Goal: Task Accomplishment & Management: Manage account settings

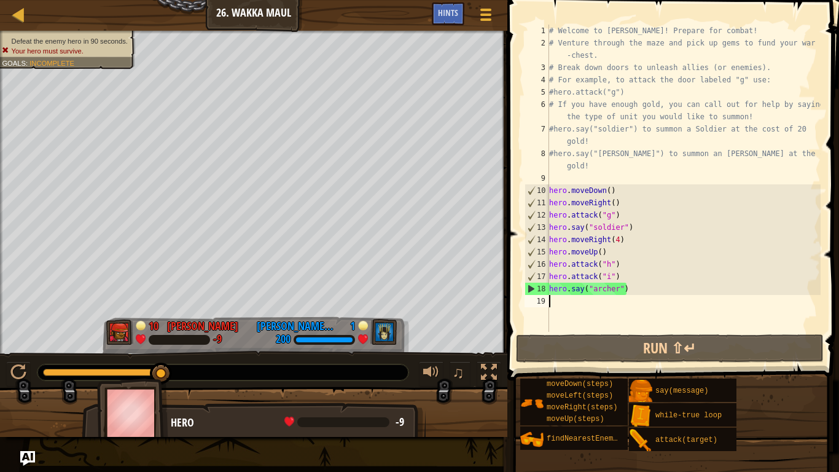
type textarea "h"
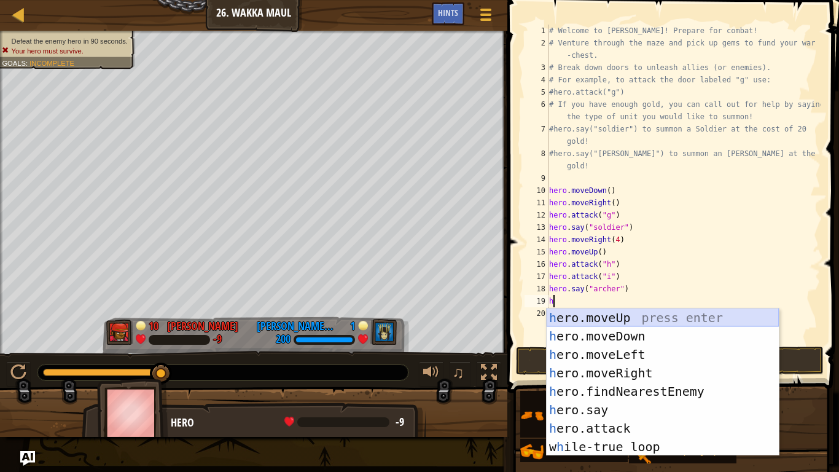
click at [591, 317] on div "h ero.moveUp press enter h ero.moveDown press enter h ero.moveLeft press enter …" at bounding box center [663, 400] width 232 height 184
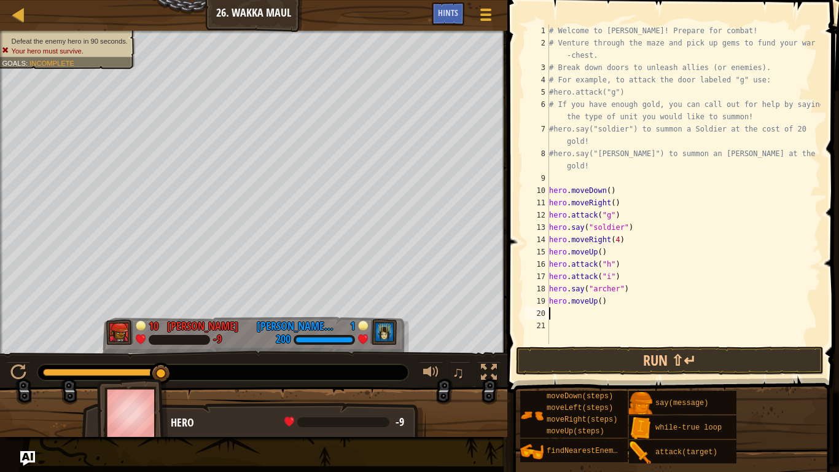
type textarea "h"
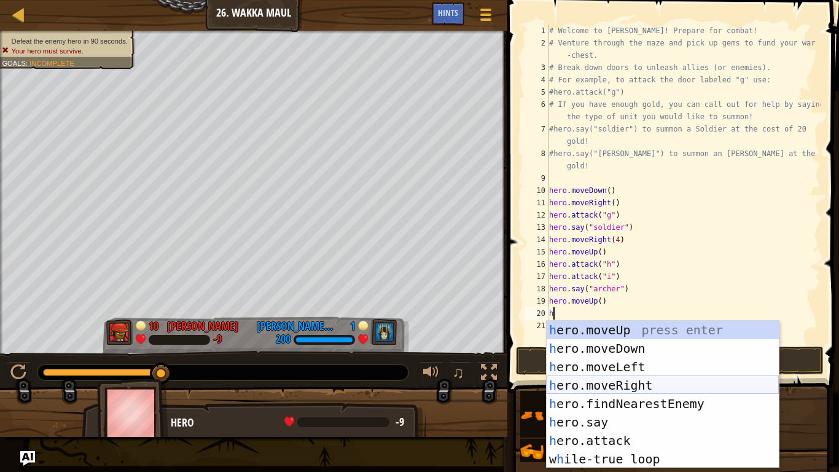
click at [596, 387] on div "h ero.moveUp press enter h ero.moveDown press enter h ero.moveLeft press enter …" at bounding box center [663, 413] width 232 height 184
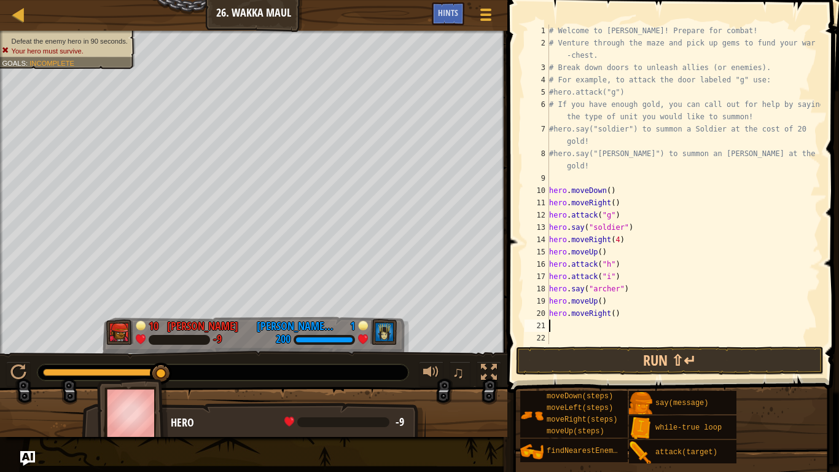
type textarea "h"
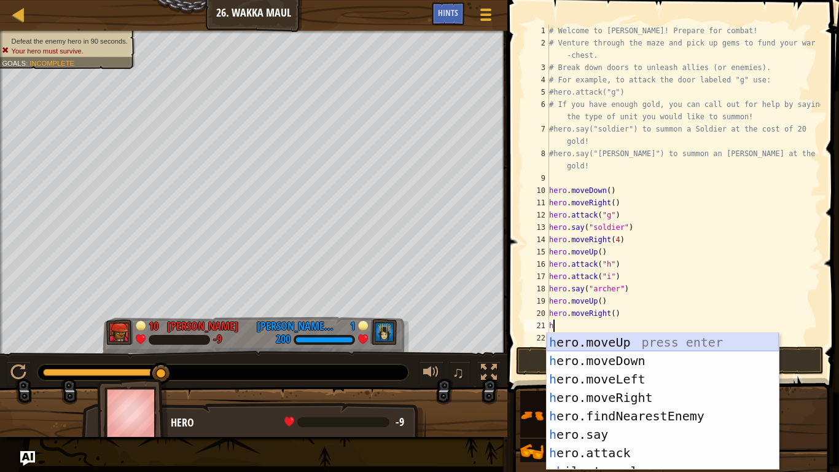
click at [614, 344] on div "h ero.moveUp press enter h ero.moveDown press enter h ero.moveLeft press enter …" at bounding box center [663, 420] width 232 height 174
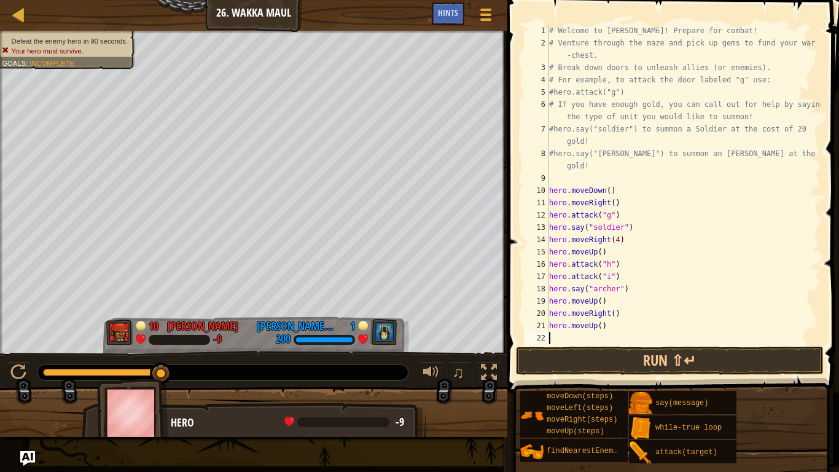
click at [599, 326] on div "# Welcome to Wakka Maul! Prepare for combat! # Venture through the maze and pic…" at bounding box center [684, 197] width 274 height 344
click at [620, 313] on div "# Welcome to Wakka Maul! Prepare for combat! # Venture through the maze and pic…" at bounding box center [684, 197] width 274 height 344
type textarea "h"
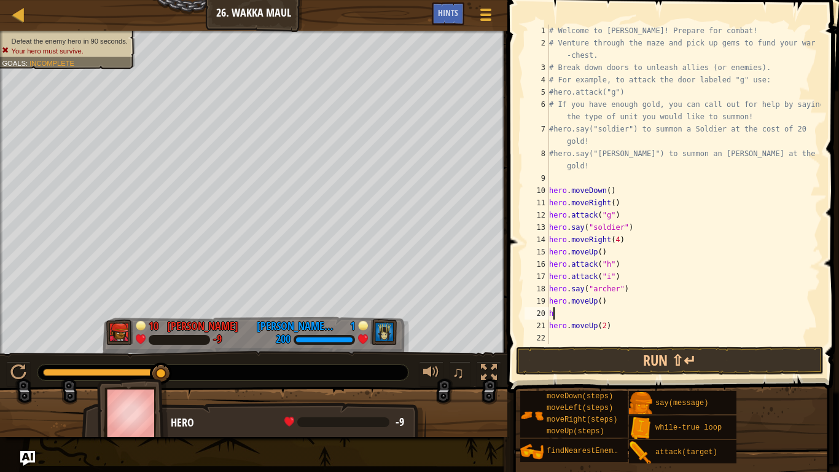
scroll to position [6, 0]
type textarea "h"
type textarea "hero.moveUp(2)"
type textarea "h"
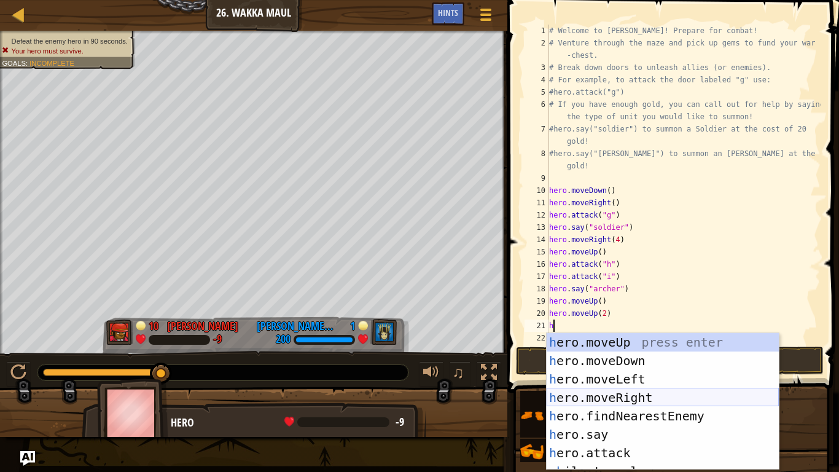
click at [621, 393] on div "h ero.moveUp press enter h ero.moveDown press enter h ero.moveLeft press enter …" at bounding box center [663, 420] width 232 height 174
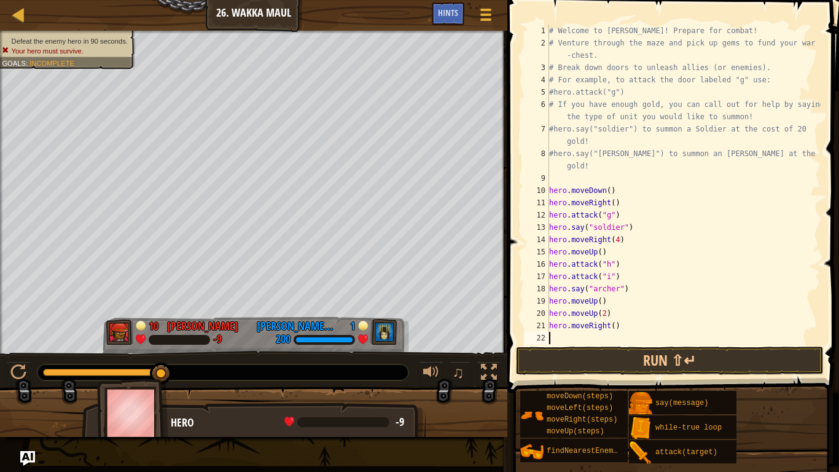
type textarea "h"
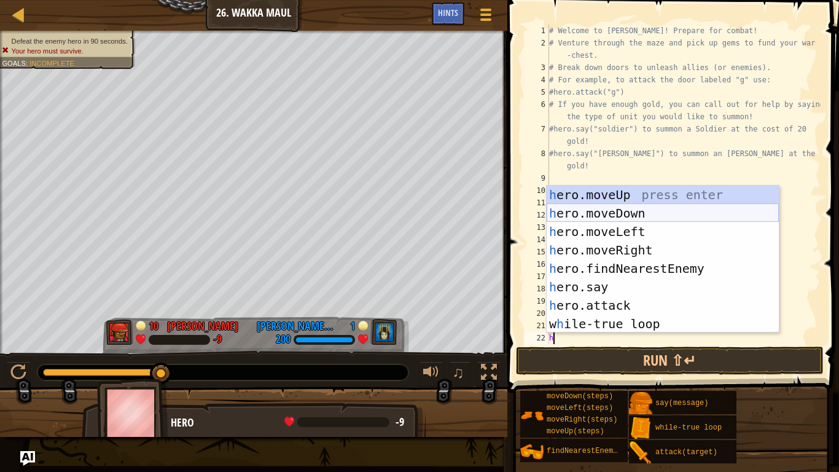
click at [617, 219] on div "h ero.moveUp press enter h ero.moveDown press enter h ero.moveLeft press enter …" at bounding box center [663, 277] width 232 height 184
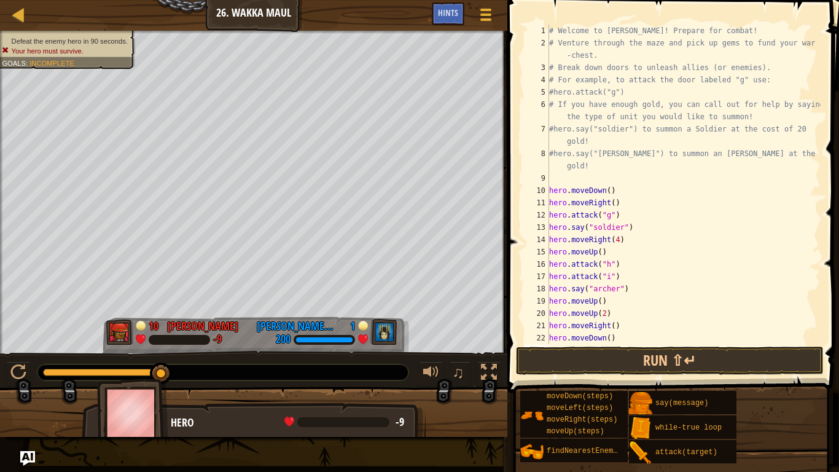
click at [609, 335] on div "# Welcome to Wakka Maul! Prepare for combat! # Venture through the maze and pic…" at bounding box center [684, 197] width 274 height 344
type textarea "hero.moveDown(2)"
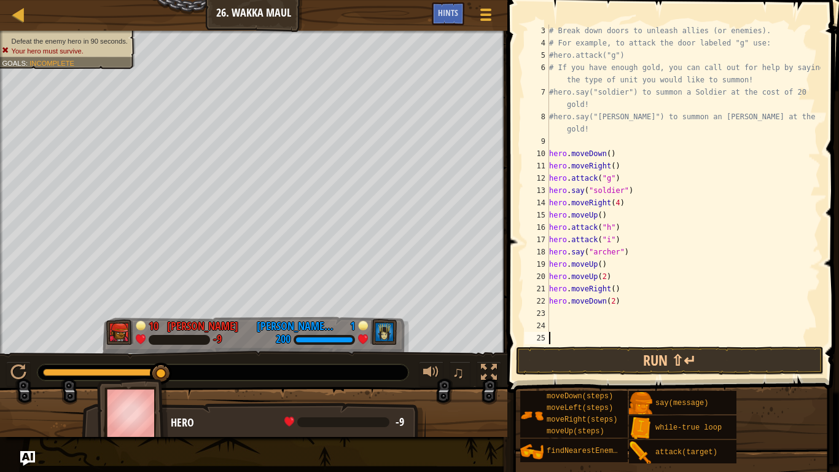
scroll to position [37, 0]
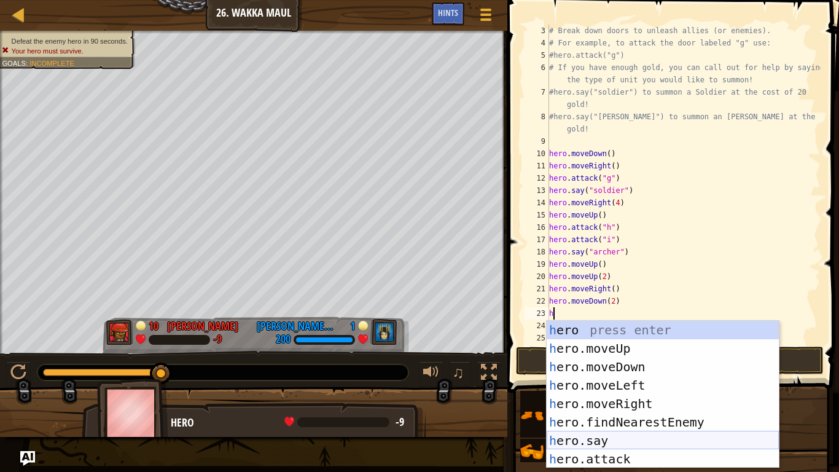
click at [623, 441] on div "h ero press enter h ero.moveUp press enter h ero.moveDown press enter h ero.mov…" at bounding box center [663, 413] width 232 height 184
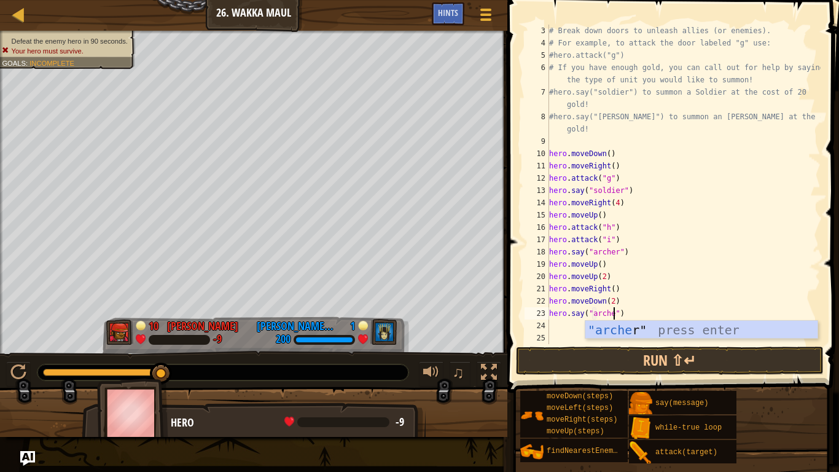
type textarea "hero.say("[PERSON_NAME]")"
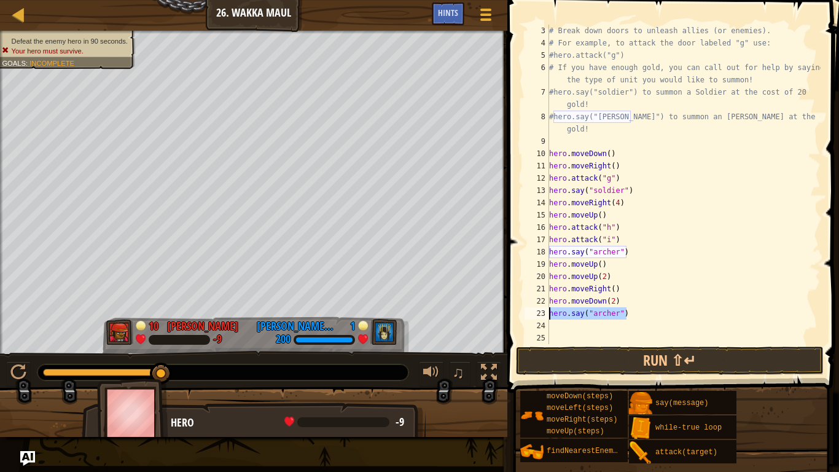
drag, startPoint x: 628, startPoint y: 314, endPoint x: 543, endPoint y: 312, distance: 85.4
click at [543, 312] on div "hero.say("archer") 3 4 5 6 7 8 9 10 11 12 13 14 15 16 17 18 19 20 21 22 23 24 2…" at bounding box center [671, 184] width 298 height 319
click at [554, 324] on div "# Break down doors to unleash allies (or enemies). # For example, to attack the…" at bounding box center [684, 197] width 274 height 344
type textarea "hero.say("[PERSON_NAME]")"
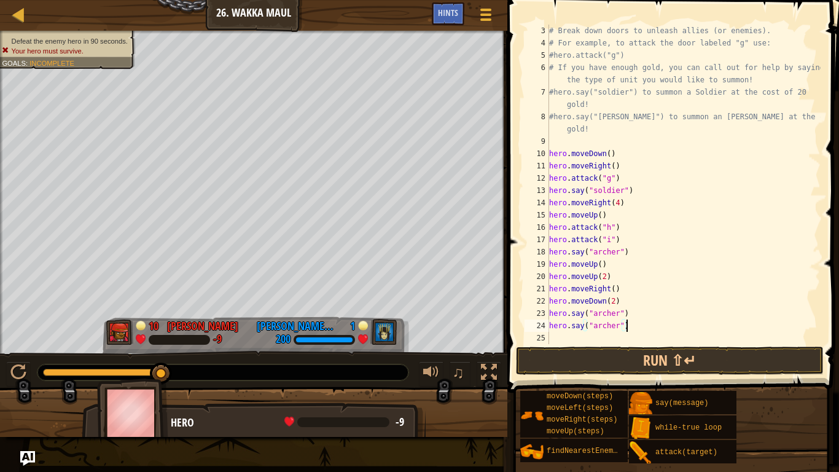
click at [563, 338] on div "# Break down doors to unleash allies (or enemies). # For example, to attack the…" at bounding box center [684, 197] width 274 height 344
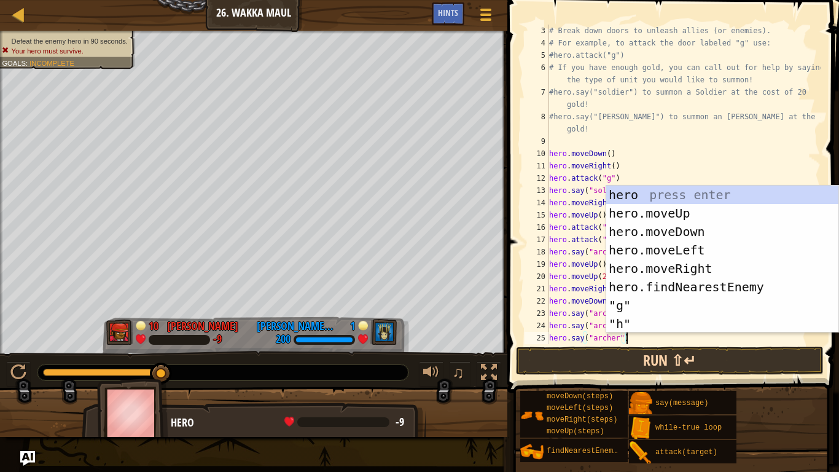
type textarea "hero.say("[PERSON_NAME]")"
click at [579, 361] on button "Run ⇧↵" at bounding box center [670, 360] width 308 height 28
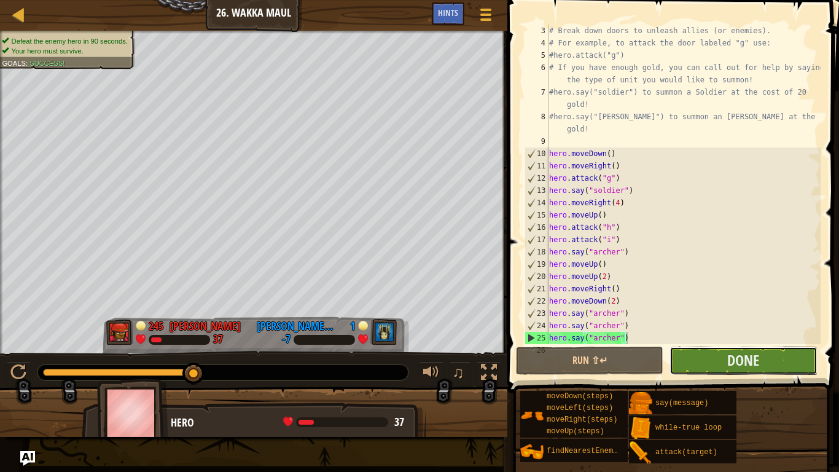
click at [717, 358] on button "Done" at bounding box center [742, 360] width 147 height 28
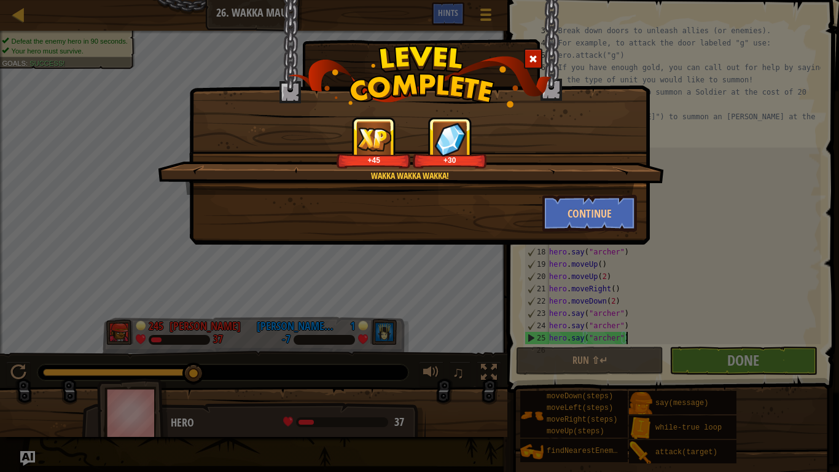
click at [531, 59] on span at bounding box center [533, 59] width 9 height 9
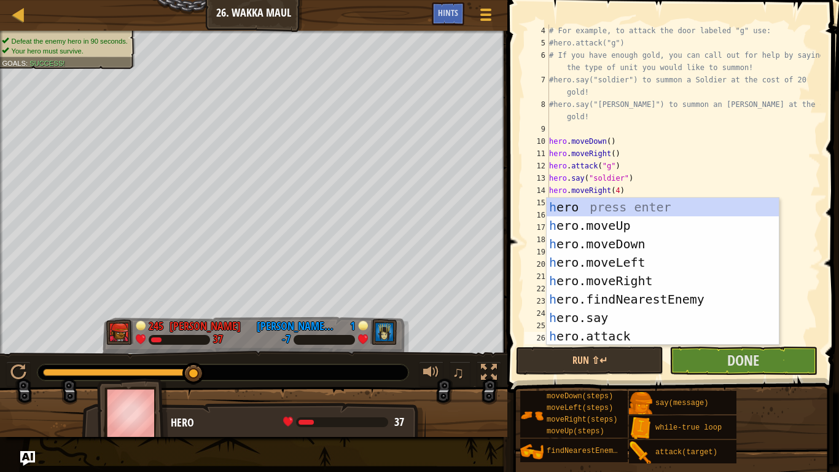
scroll to position [49, 0]
click at [805, 283] on div "# For example, to attack the door labeled "g" use: #hero.attack("g") # If you h…" at bounding box center [684, 197] width 274 height 344
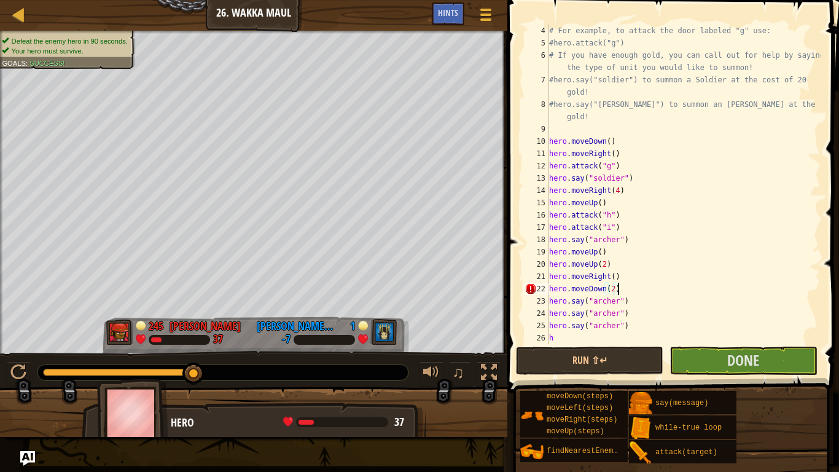
scroll to position [6, 9]
type textarea "h"
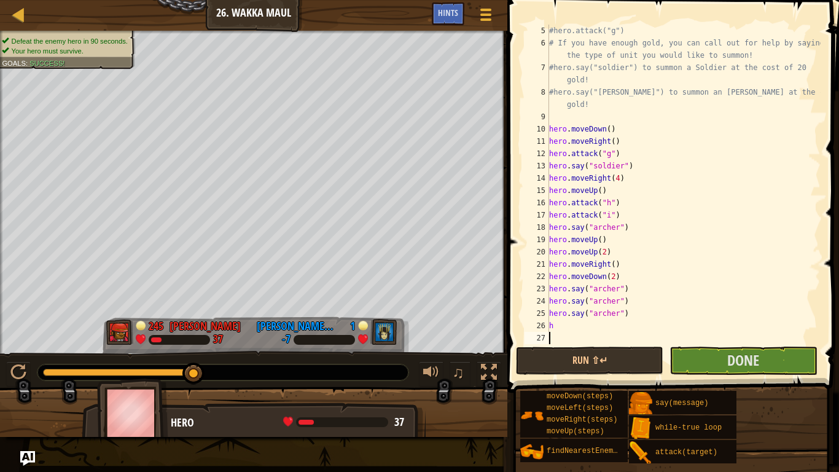
scroll to position [61, 0]
type textarea "h"
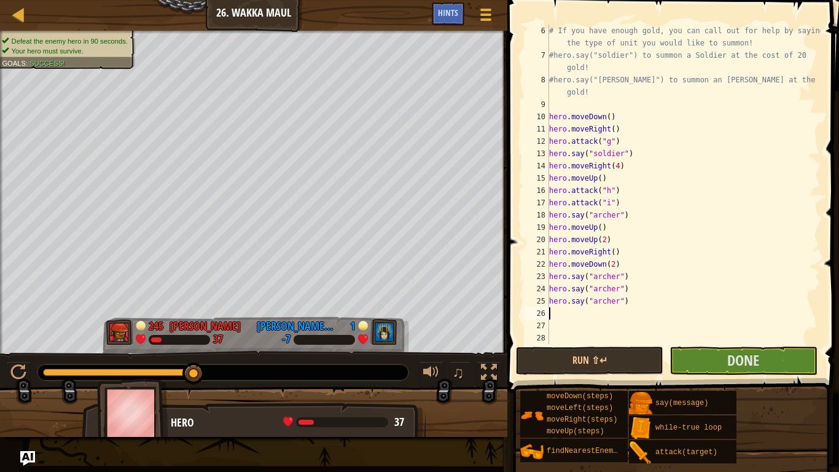
paste textarea "hero.say("[PERSON_NAME]")"
type textarea "hero.say("[PERSON_NAME]")"
paste textarea "hero.say("[PERSON_NAME]")"
type textarea "hero.say("[PERSON_NAME]")"
paste textarea "hero.say("[PERSON_NAME]")"
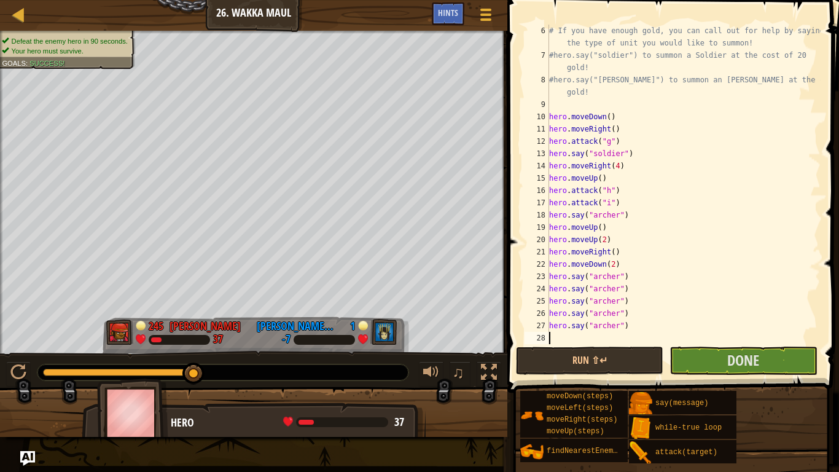
type textarea "hero.say("[PERSON_NAME]")"
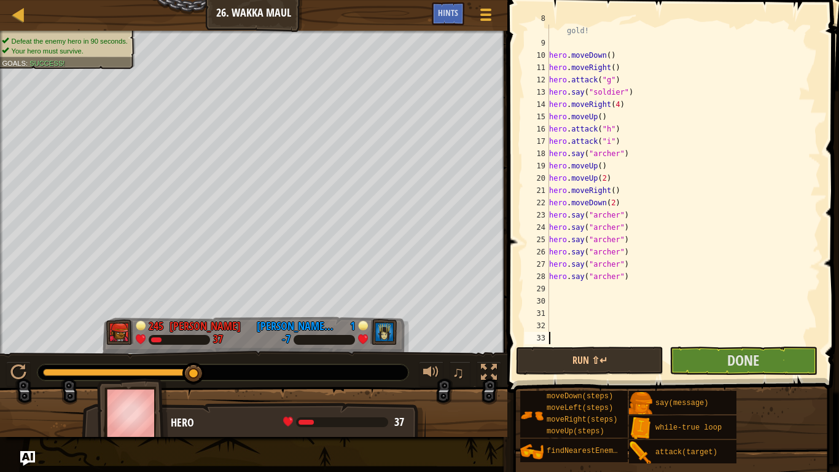
scroll to position [135, 0]
paste textarea "hero.say("[PERSON_NAME]")"
type textarea "hero.say("[PERSON_NAME]")"
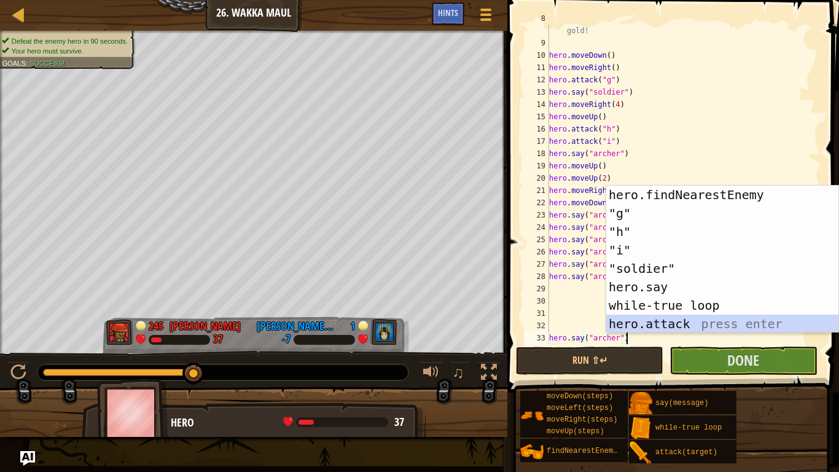
scroll to position [111, 0]
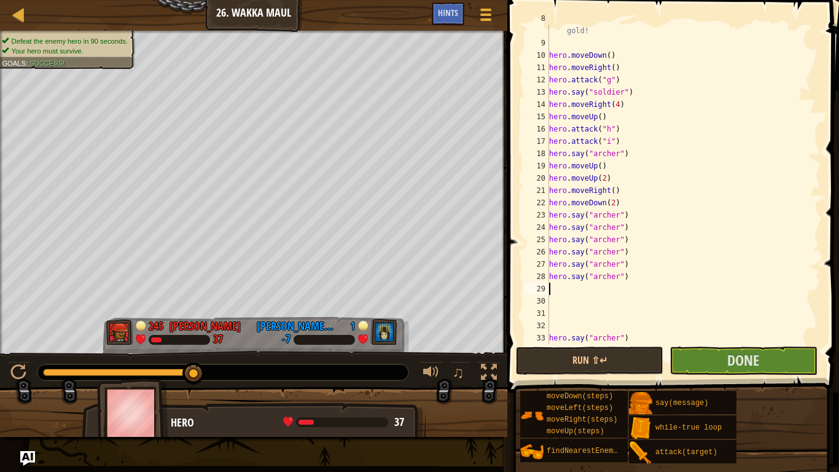
type textarea "hero.say("[PERSON_NAME]")"
paste textarea "hero.say("[PERSON_NAME]")"
type textarea "hero.say("[PERSON_NAME]")"
paste textarea "hero.say("[PERSON_NAME]")"
type textarea "hero.say("[PERSON_NAME]")"
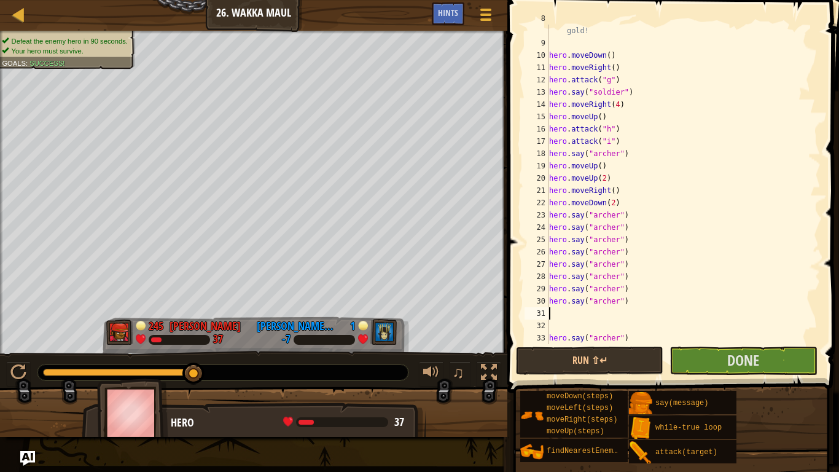
paste textarea "hero.say("[PERSON_NAME]")"
type textarea "hero.say("[PERSON_NAME]")"
paste textarea "hero.say("[PERSON_NAME]")"
type textarea "hero.say("[PERSON_NAME]")"
click at [647, 356] on button "Run ⇧↵" at bounding box center [589, 360] width 147 height 28
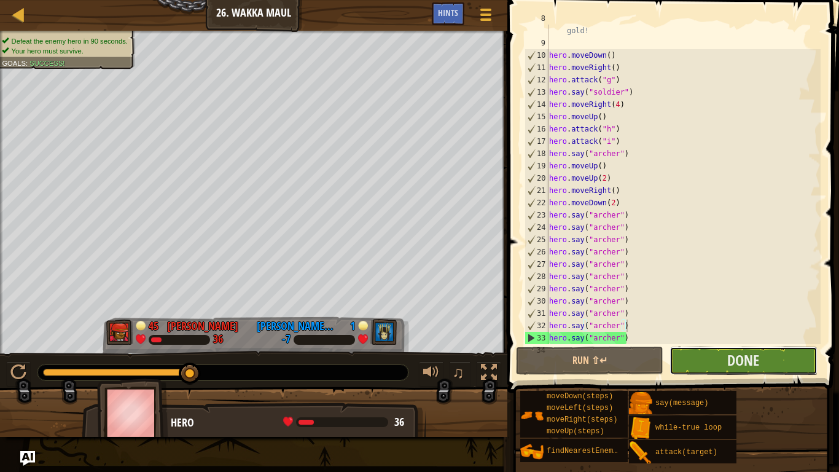
click at [681, 359] on button "Done" at bounding box center [742, 360] width 147 height 28
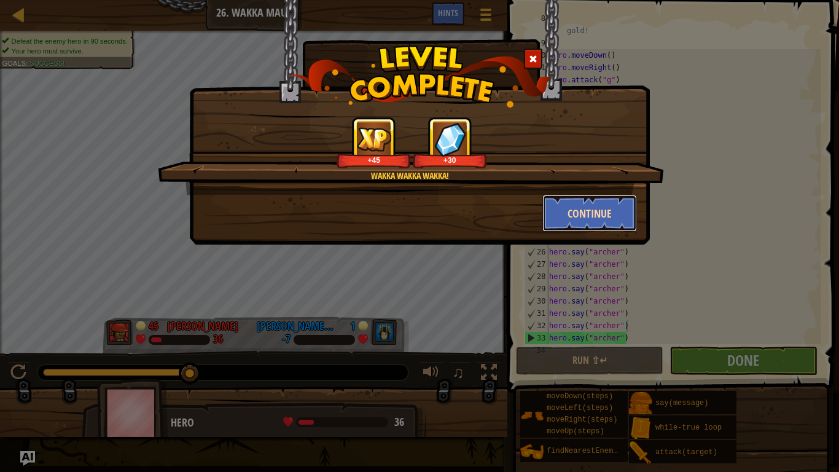
click at [570, 204] on button "Continue" at bounding box center [589, 213] width 95 height 37
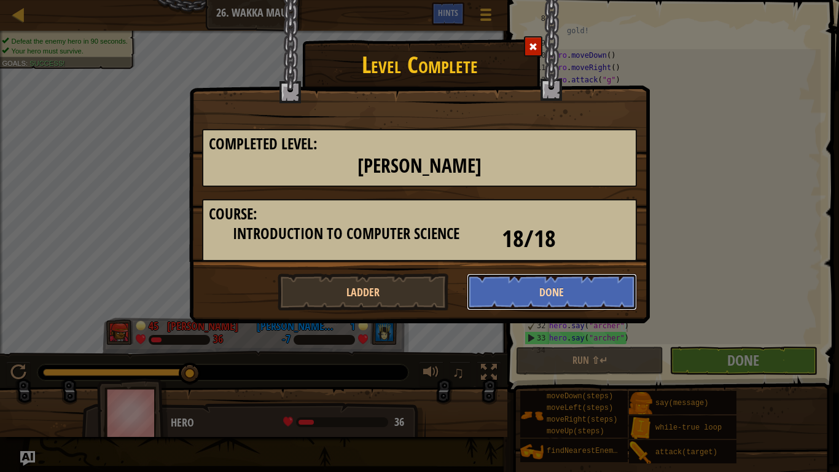
click at [525, 286] on button "Done" at bounding box center [552, 291] width 171 height 37
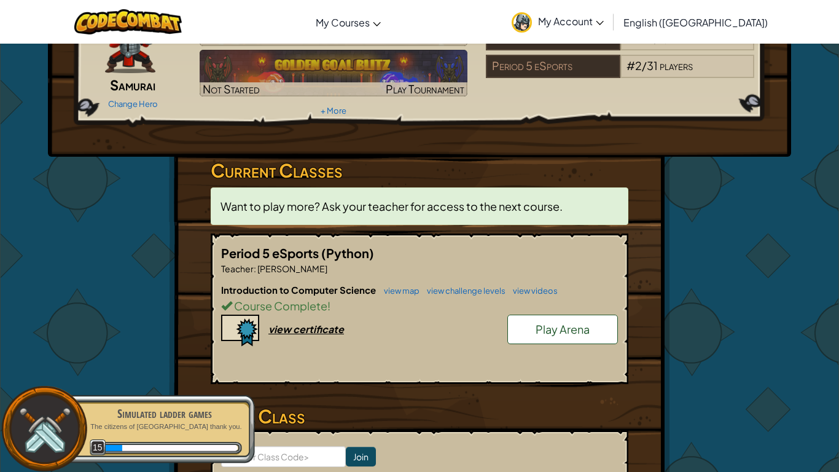
scroll to position [71, 0]
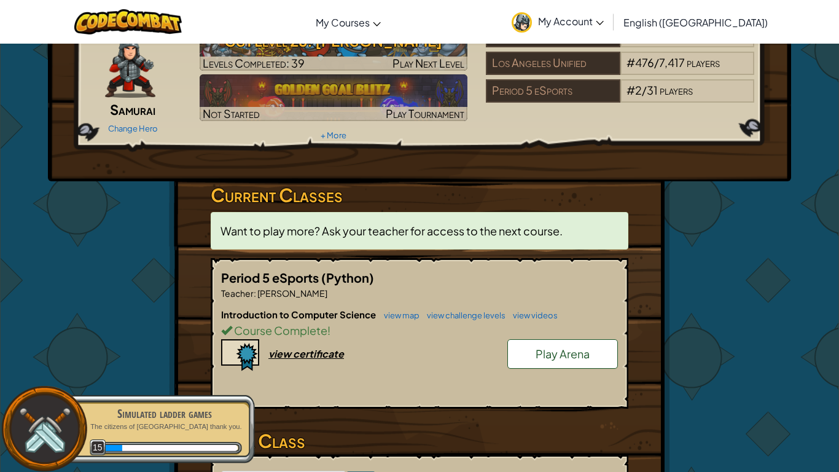
click at [522, 362] on link "Play Arena" at bounding box center [562, 353] width 111 height 29
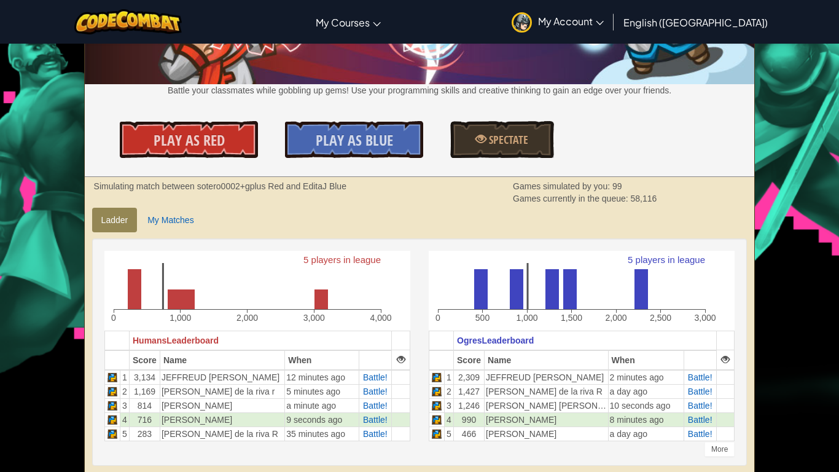
scroll to position [130, 0]
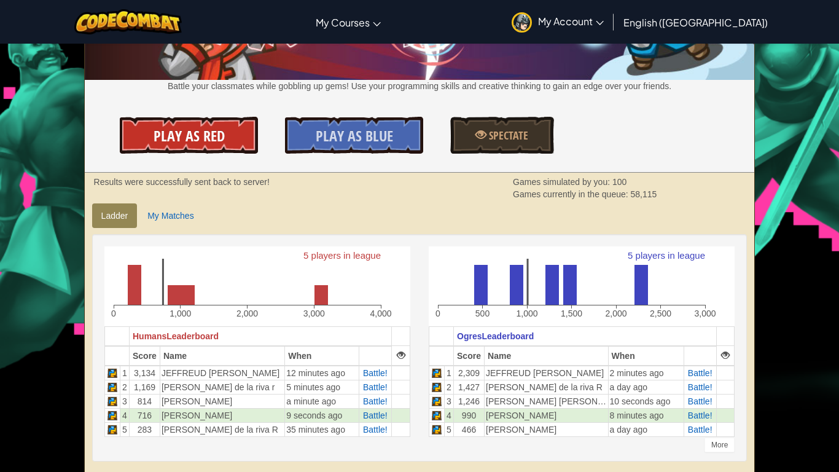
click at [236, 142] on link "Play As Red" at bounding box center [189, 135] width 138 height 37
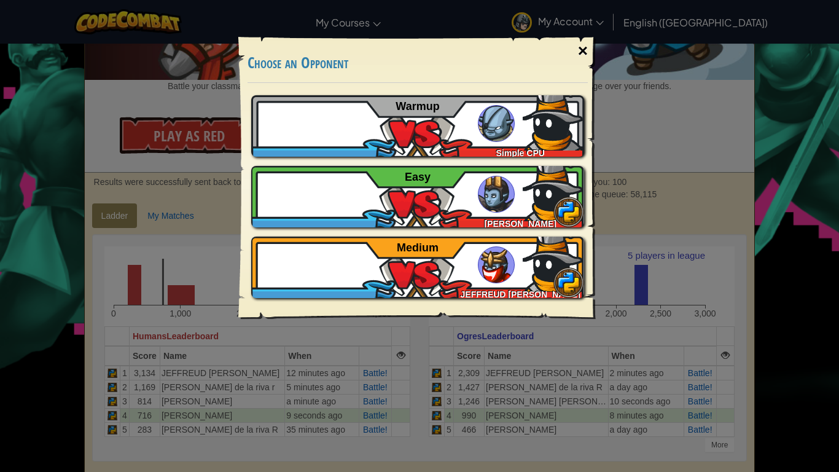
click at [584, 50] on div "×" at bounding box center [583, 51] width 28 height 36
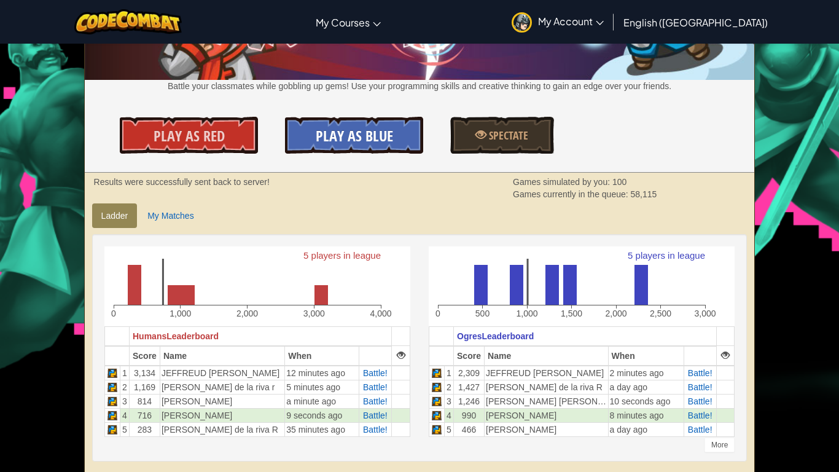
drag, startPoint x: 584, startPoint y: 50, endPoint x: 336, endPoint y: 122, distance: 258.3
click at [336, 122] on div "Levels Introduction to Computer Science - Arena Wakka Maul Battle your classmat…" at bounding box center [420, 44] width 670 height 258
click at [336, 122] on link "Play As Blue" at bounding box center [354, 135] width 138 height 37
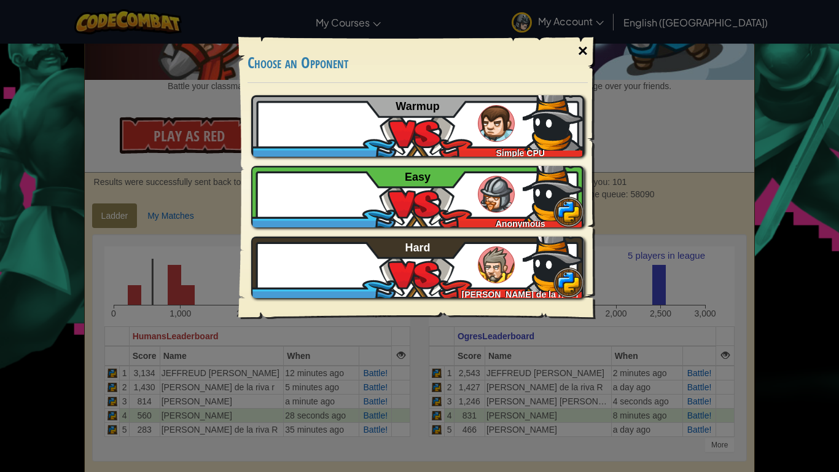
click at [579, 45] on div "×" at bounding box center [583, 51] width 28 height 36
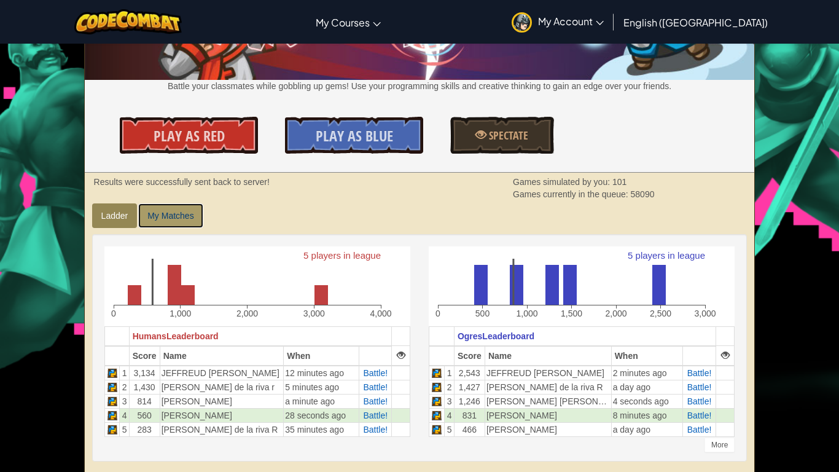
click at [160, 209] on link "My Matches" at bounding box center [170, 215] width 64 height 25
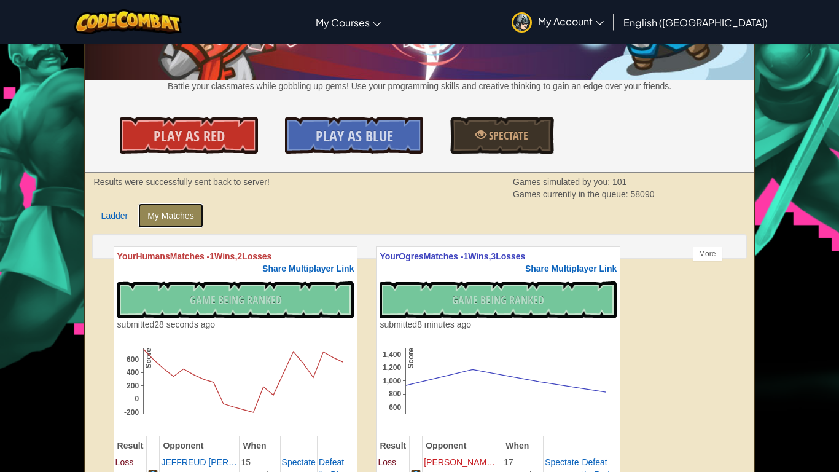
click at [160, 211] on link "My Matches" at bounding box center [170, 215] width 64 height 25
click at [112, 217] on link "Ladder" at bounding box center [114, 215] width 45 height 25
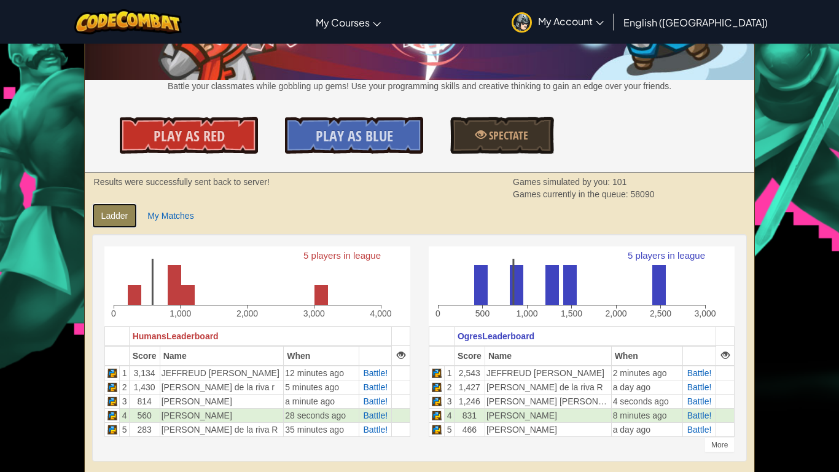
click at [112, 217] on link "Ladder" at bounding box center [114, 215] width 45 height 25
click at [513, 144] on link "Spectate" at bounding box center [501, 135] width 103 height 37
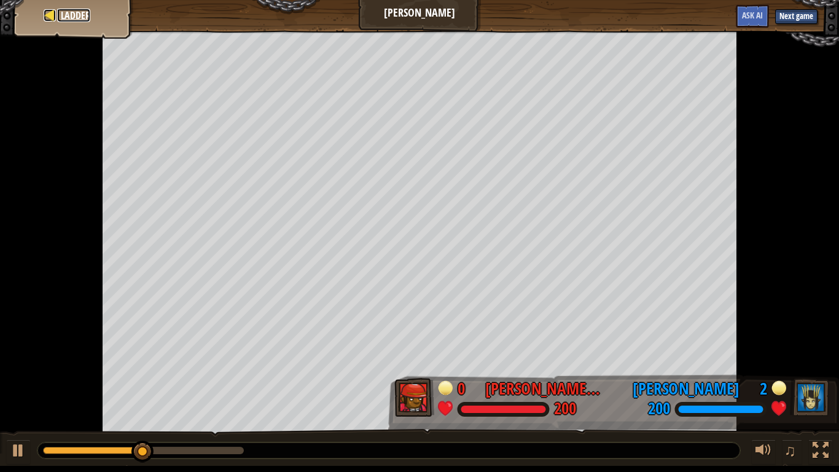
click at [47, 20] on div at bounding box center [50, 15] width 12 height 12
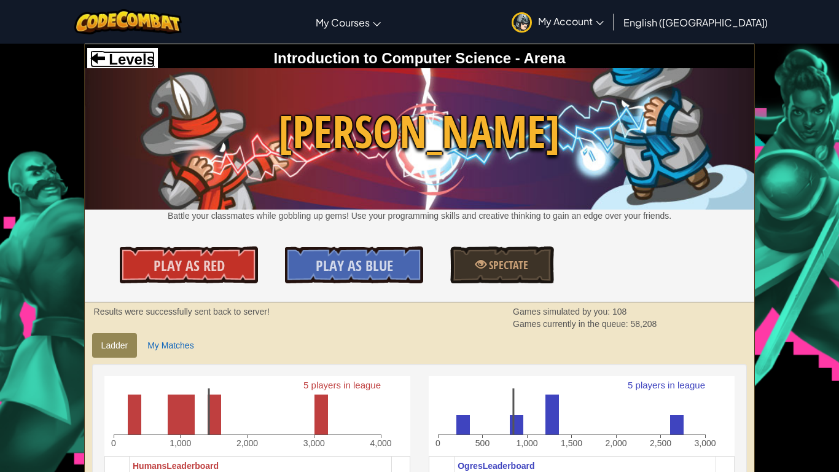
click at [107, 53] on span "Levels" at bounding box center [130, 59] width 50 height 17
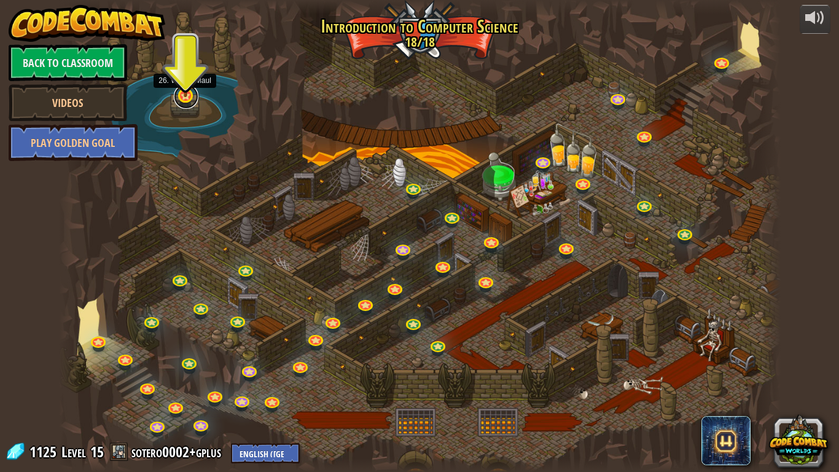
click at [184, 99] on link at bounding box center [186, 96] width 25 height 25
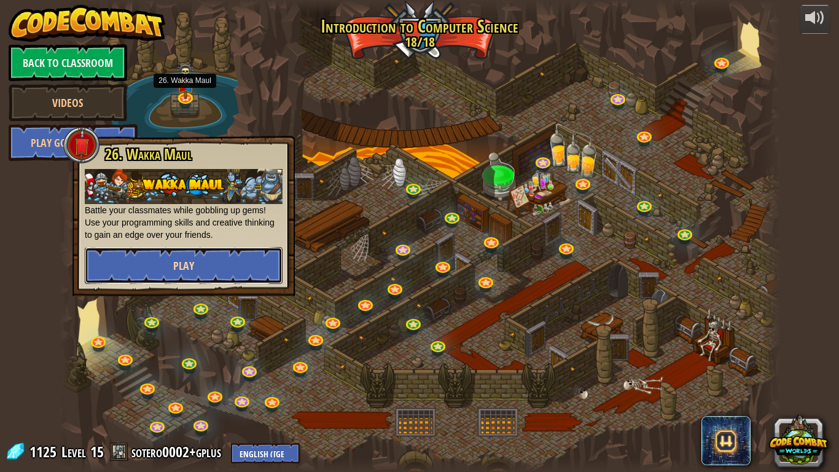
click at [145, 270] on button "Play" at bounding box center [184, 265] width 198 height 37
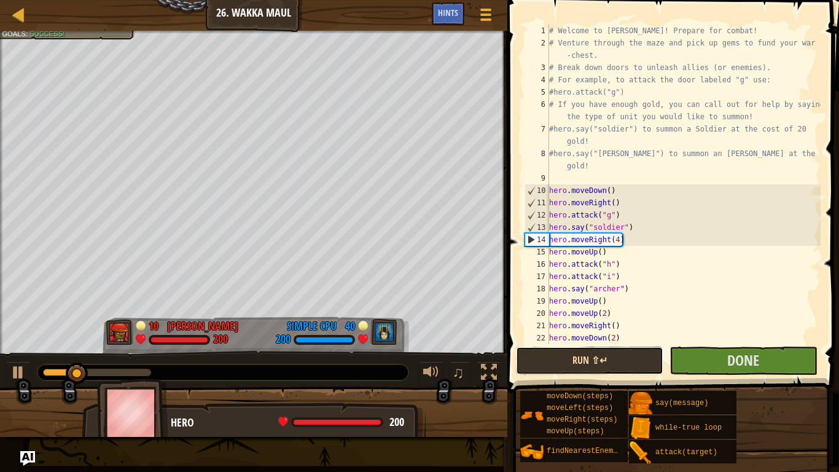
click at [566, 361] on button "Run ⇧↵" at bounding box center [589, 360] width 147 height 28
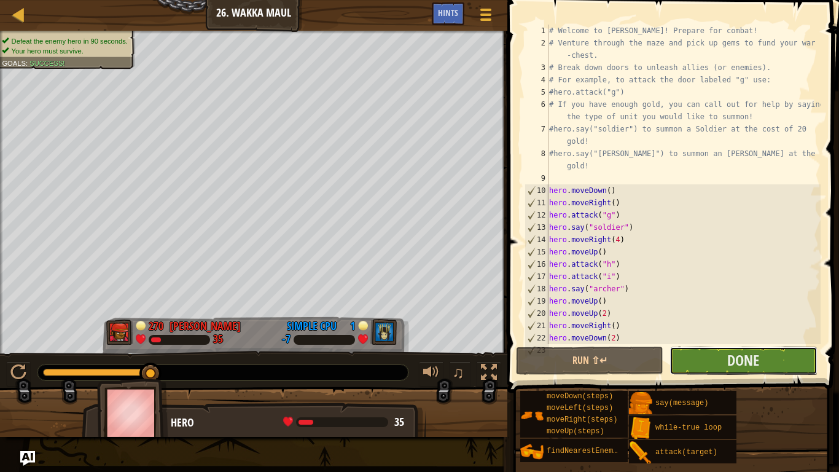
click at [690, 354] on button "Done" at bounding box center [742, 360] width 147 height 28
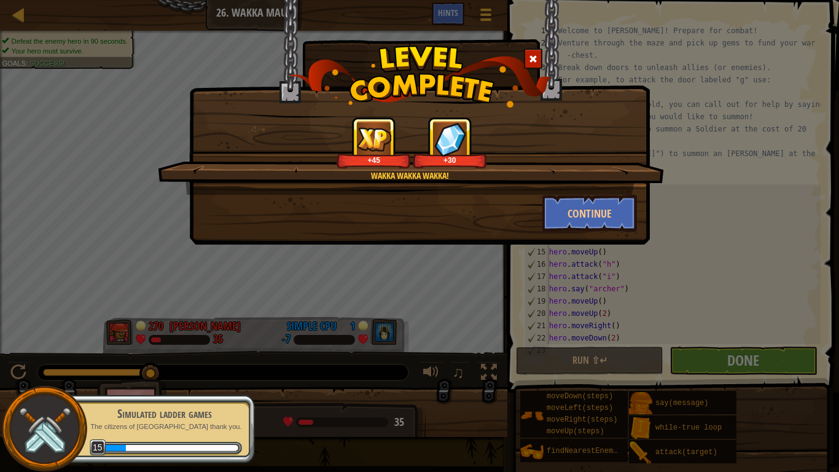
click at [533, 58] on span at bounding box center [533, 59] width 9 height 9
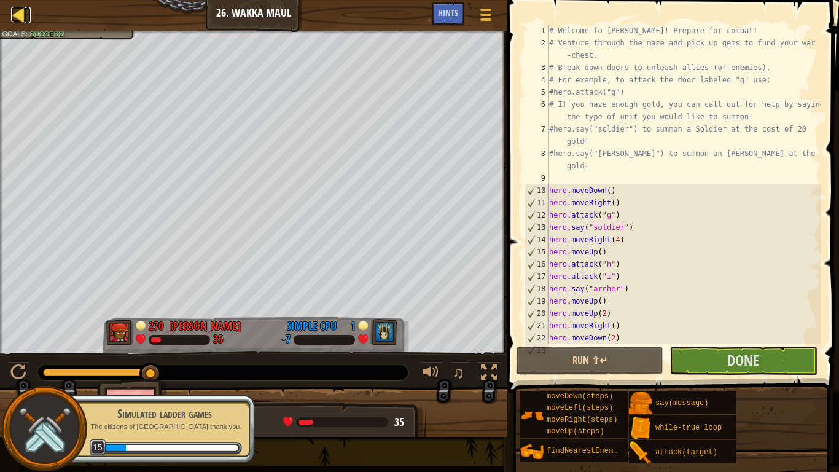
click at [12, 17] on div at bounding box center [18, 14] width 15 height 15
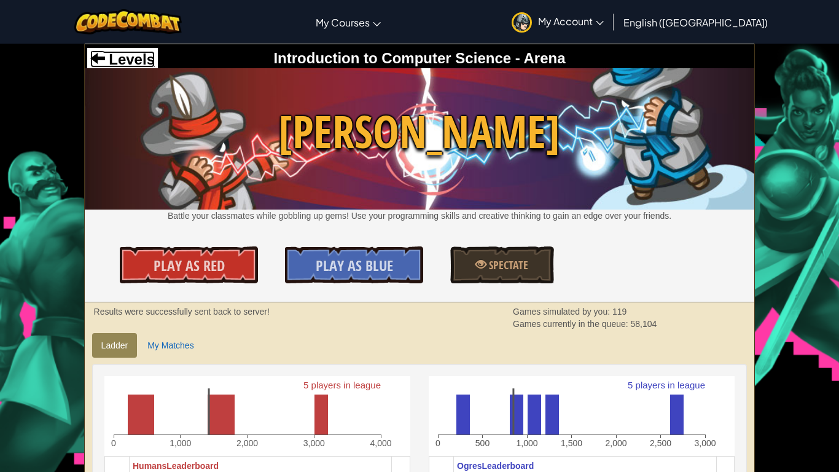
click at [141, 60] on span "Levels" at bounding box center [130, 59] width 50 height 17
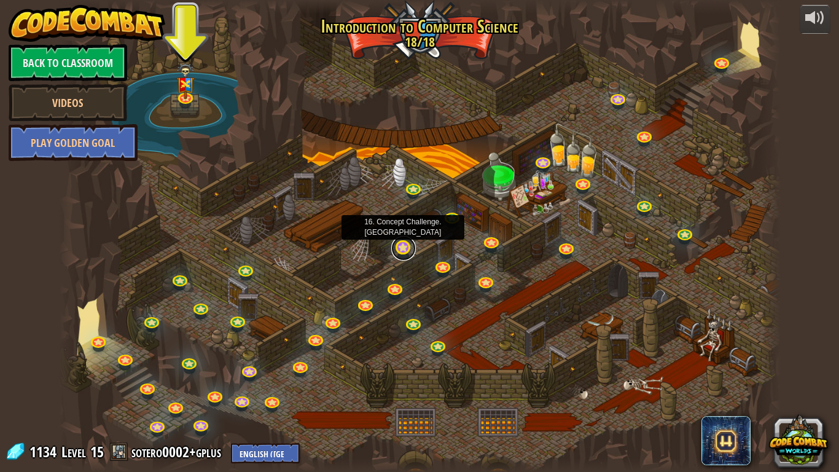
click at [399, 251] on link at bounding box center [403, 248] width 25 height 25
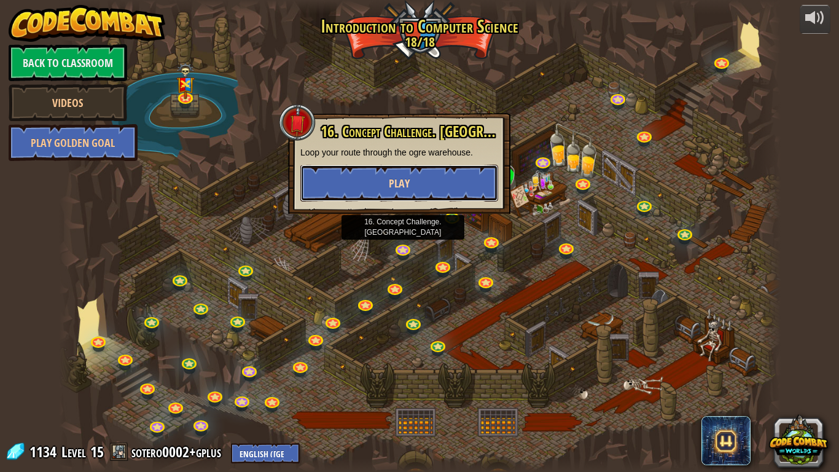
click at [415, 184] on button "Play" at bounding box center [399, 183] width 198 height 37
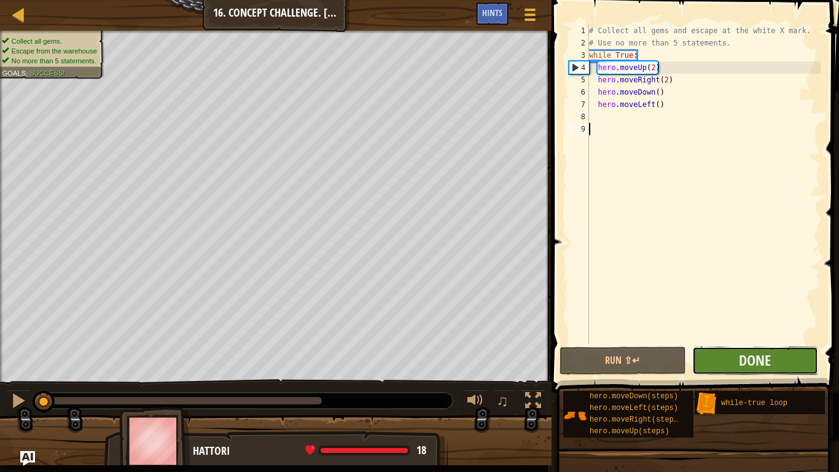
click at [705, 363] on button "Done" at bounding box center [755, 360] width 126 height 28
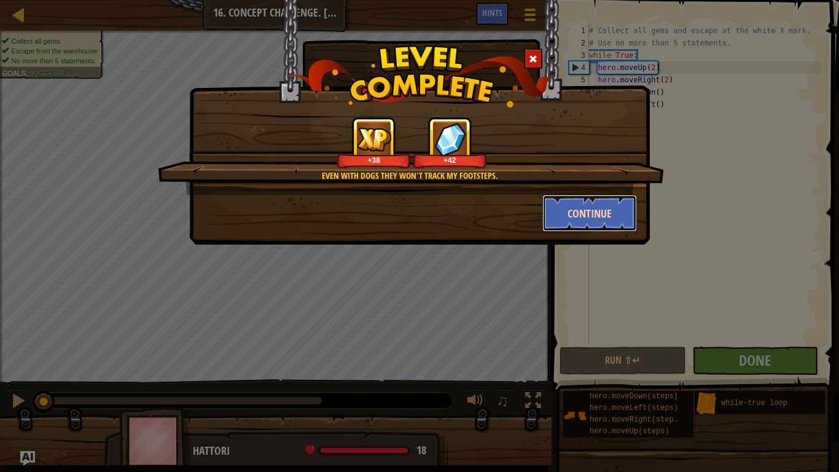
click at [572, 213] on button "Continue" at bounding box center [589, 213] width 95 height 37
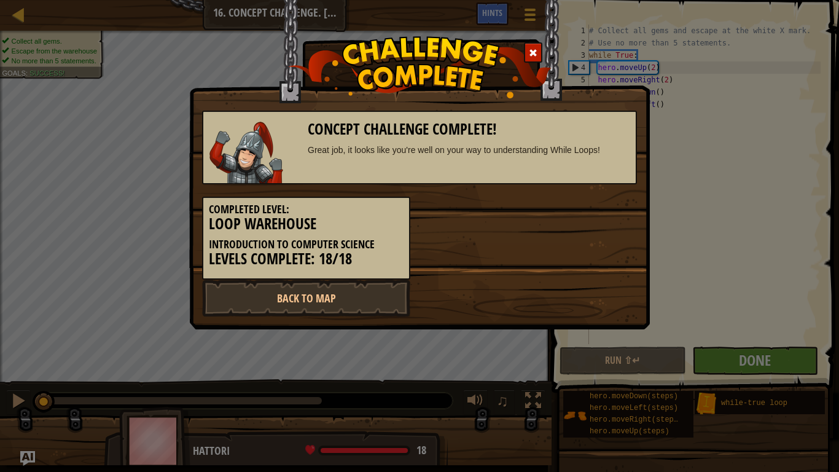
click at [532, 51] on span at bounding box center [533, 53] width 9 height 9
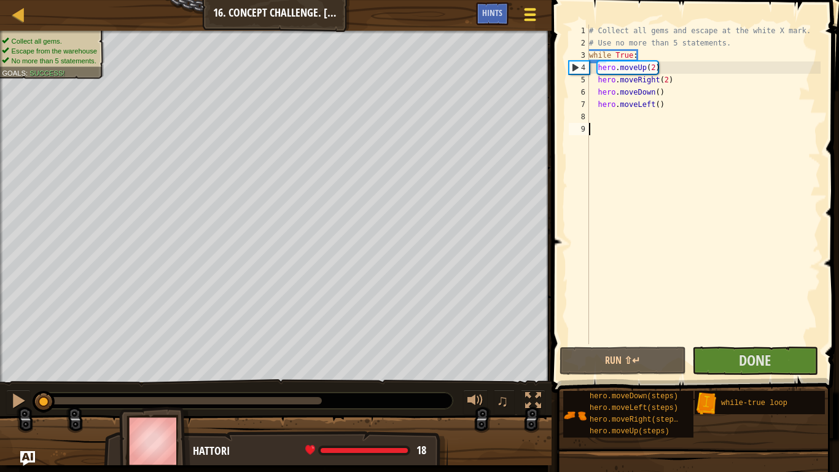
click at [530, 10] on span at bounding box center [530, 9] width 12 height 2
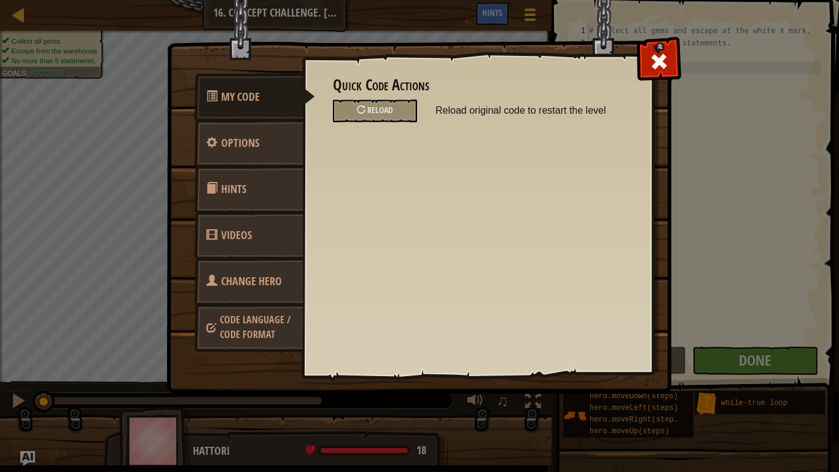
click at [266, 277] on span "Change Hero" at bounding box center [251, 280] width 61 height 15
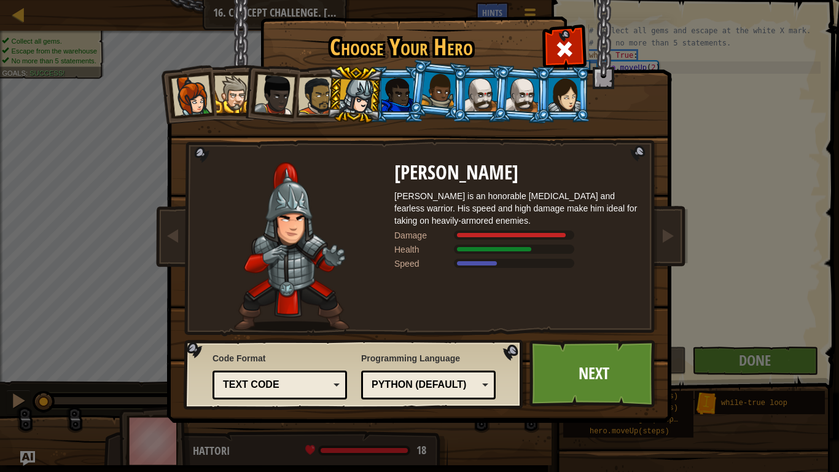
click at [468, 92] on div at bounding box center [481, 94] width 32 height 33
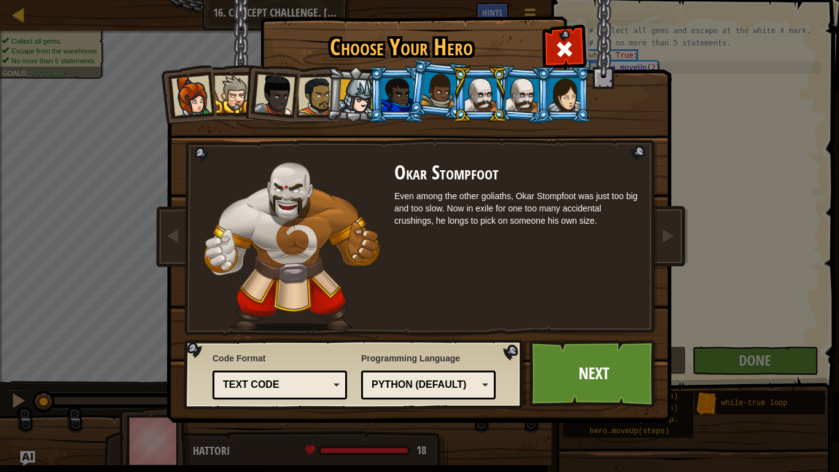
click at [511, 90] on div at bounding box center [522, 94] width 34 height 35
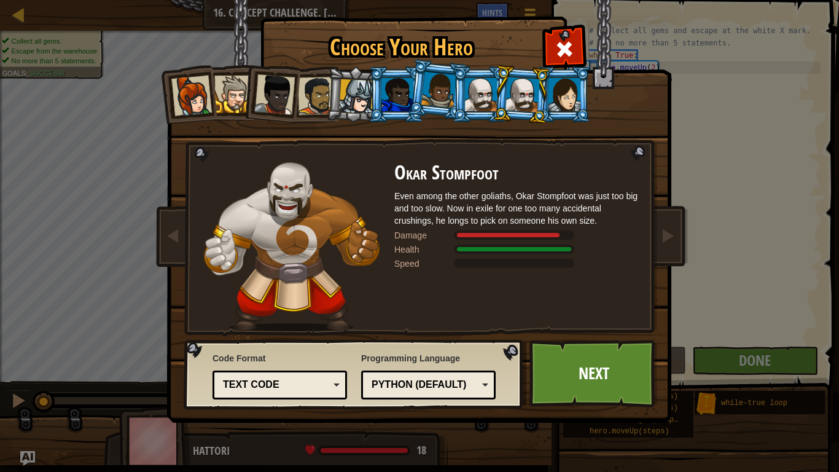
click at [478, 96] on div at bounding box center [481, 94] width 32 height 33
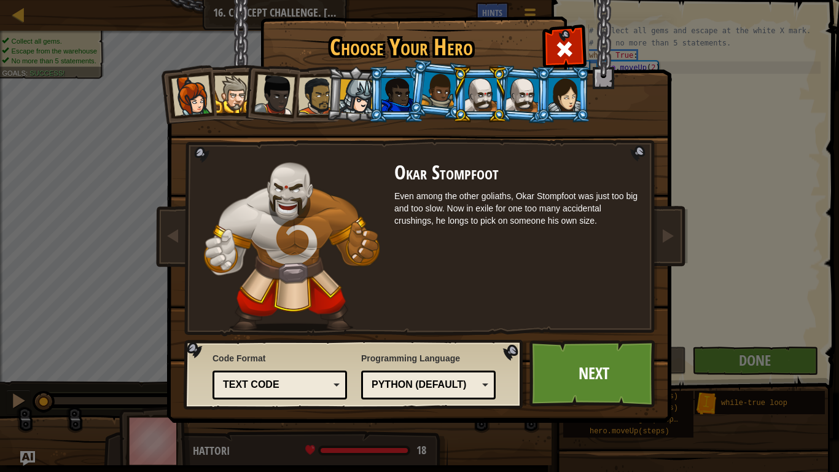
click at [512, 88] on div at bounding box center [522, 94] width 34 height 35
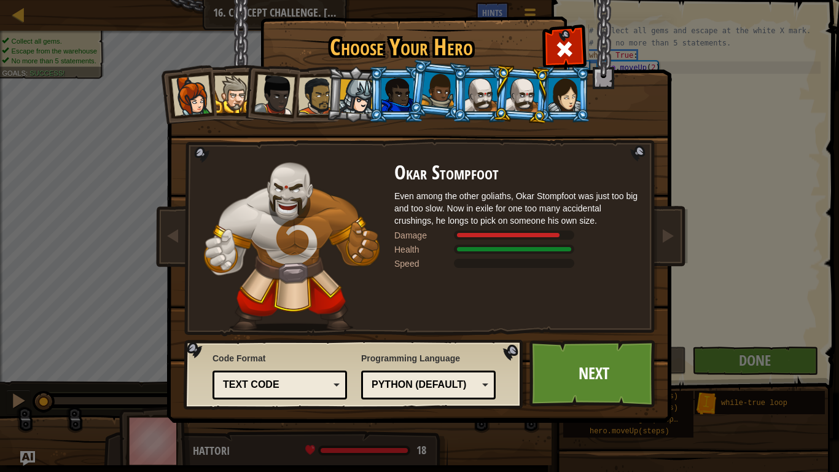
click at [393, 112] on li at bounding box center [396, 94] width 55 height 56
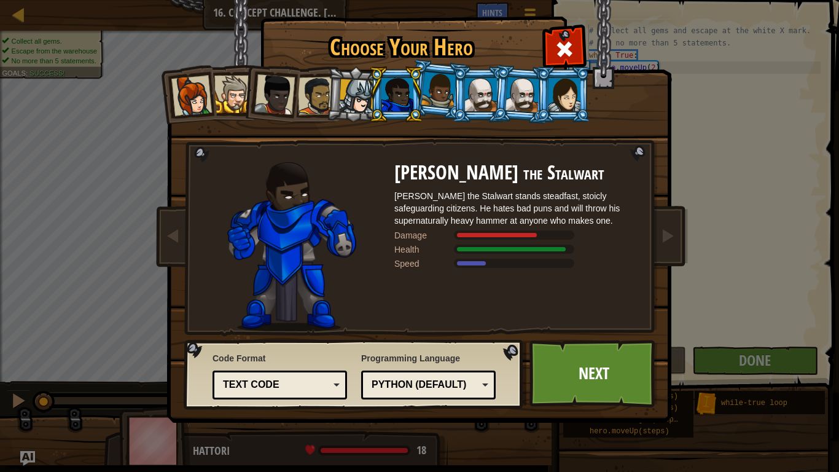
click at [435, 94] on div at bounding box center [438, 90] width 35 height 36
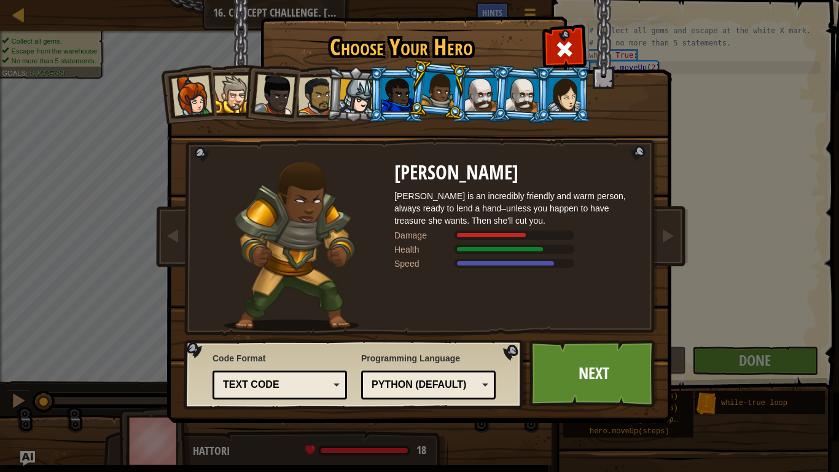
click at [483, 88] on div at bounding box center [481, 94] width 32 height 33
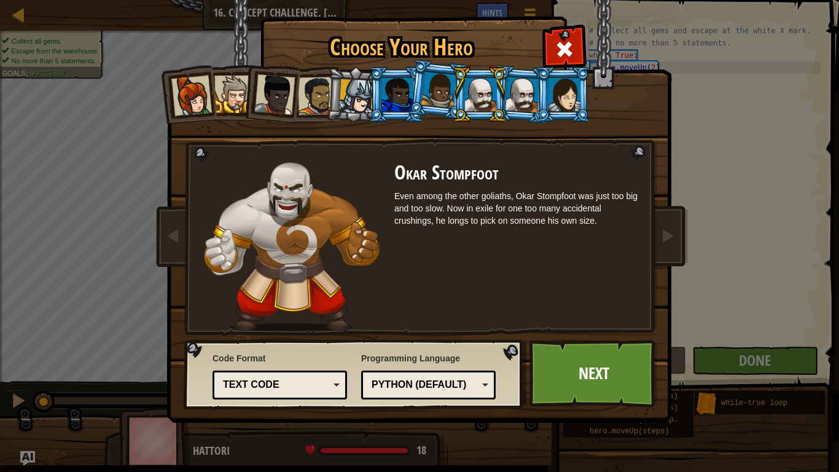
click at [510, 90] on div at bounding box center [522, 94] width 34 height 35
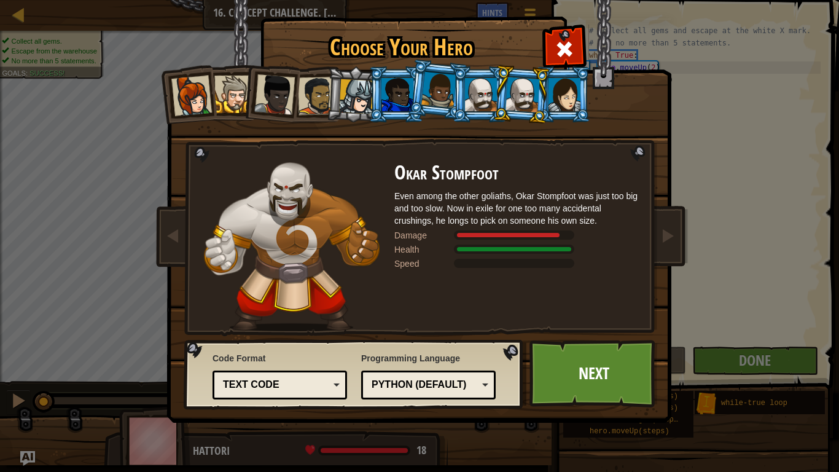
click at [555, 82] on div at bounding box center [564, 94] width 32 height 33
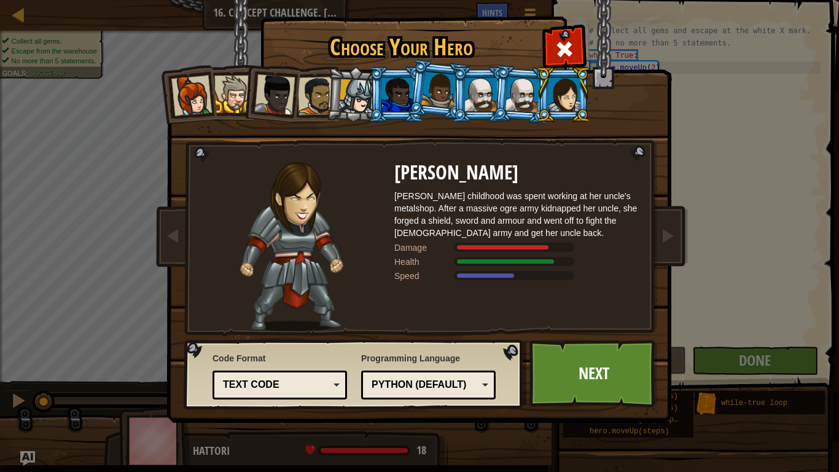
click at [528, 91] on div at bounding box center [522, 94] width 34 height 35
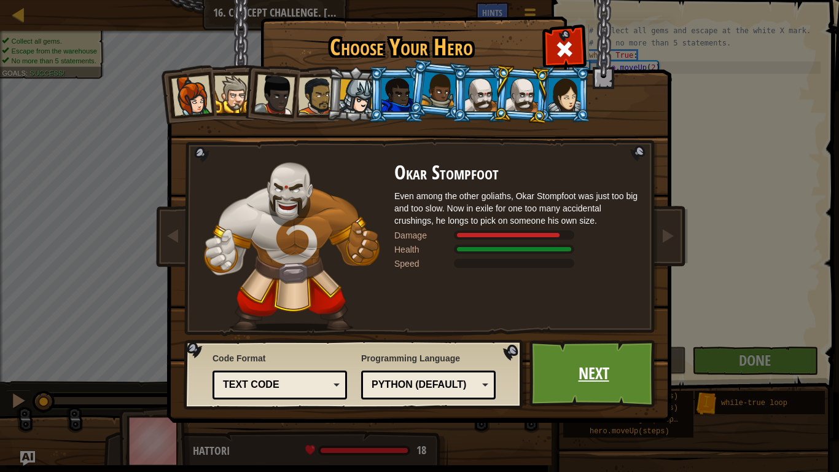
click at [598, 362] on link "Next" at bounding box center [593, 374] width 128 height 68
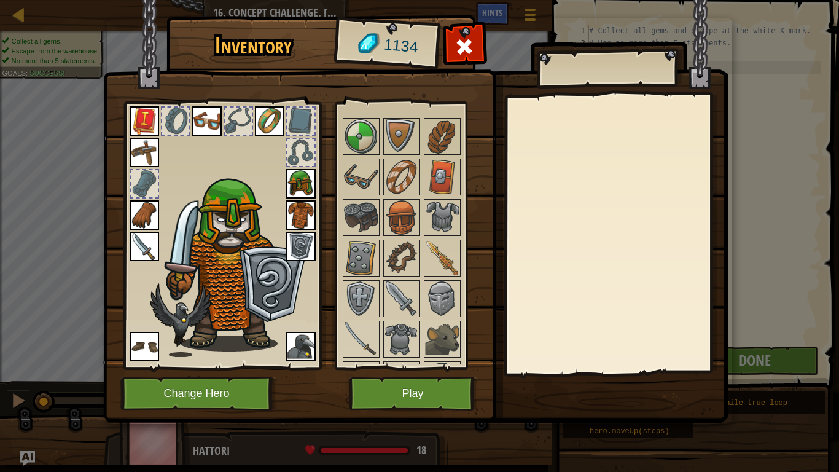
scroll to position [231, 0]
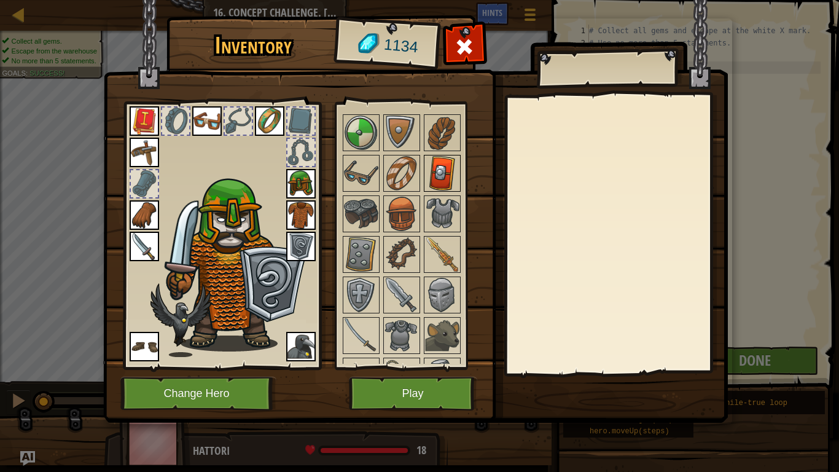
click at [425, 169] on img at bounding box center [442, 173] width 34 height 34
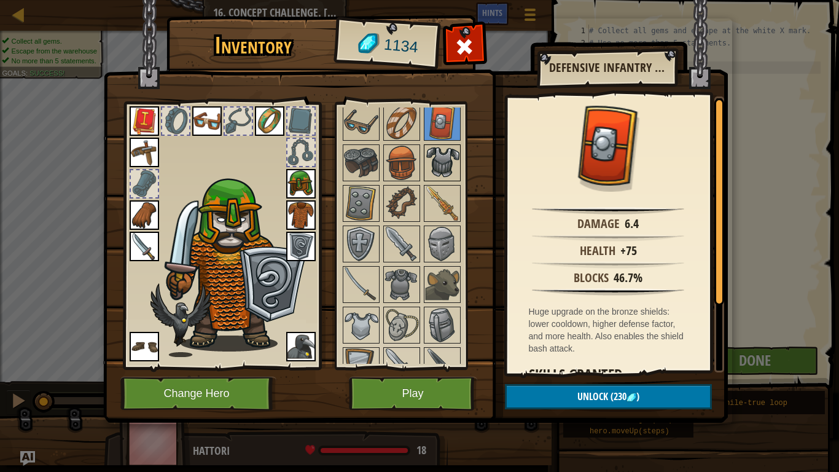
scroll to position [289, 0]
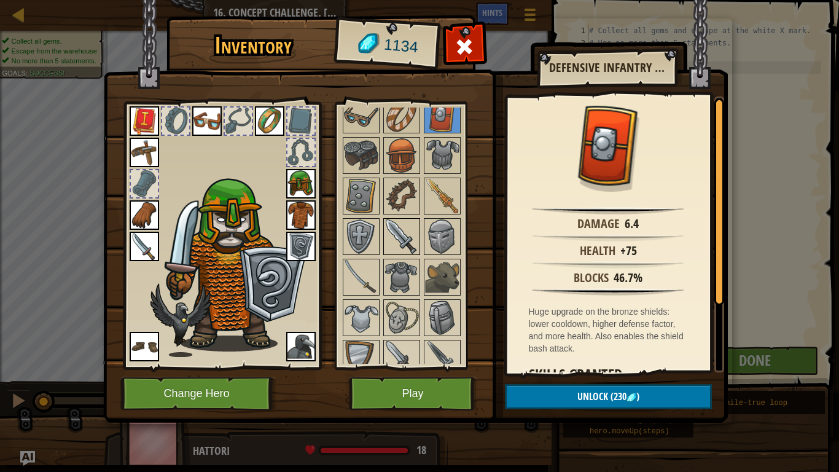
click at [407, 223] on img at bounding box center [401, 236] width 34 height 34
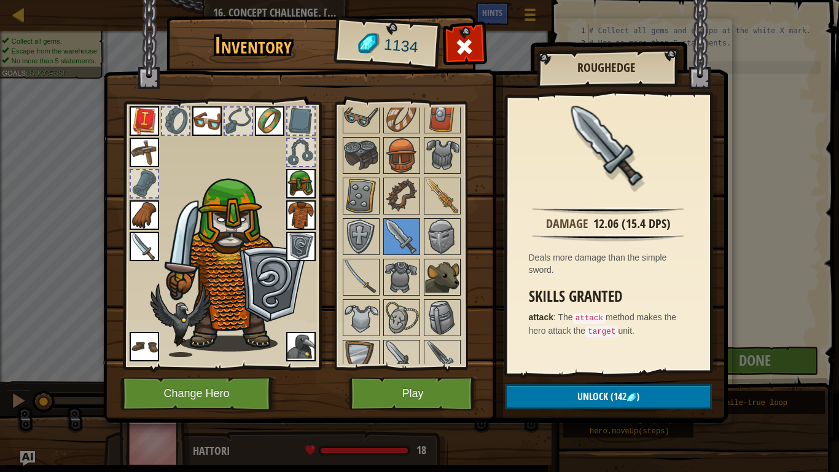
click at [442, 294] on img at bounding box center [442, 277] width 34 height 34
